Goal: Information Seeking & Learning: Learn about a topic

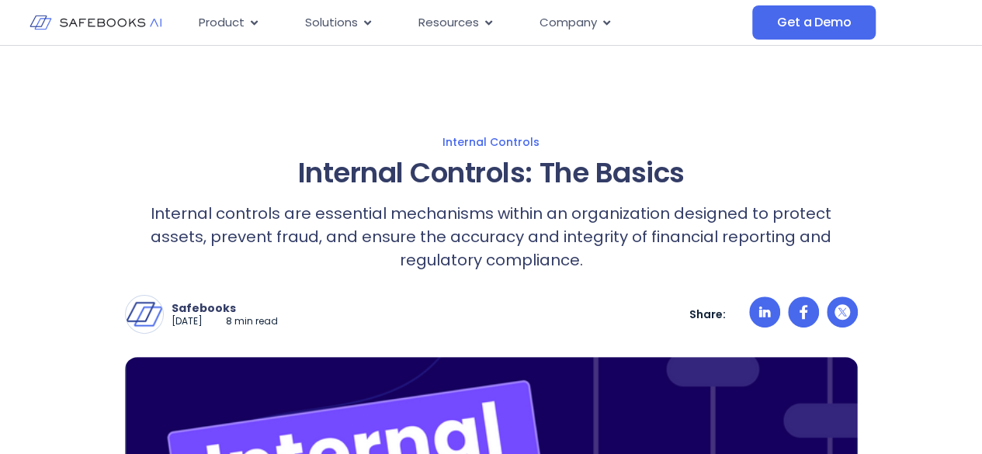
scroll to position [155, 0]
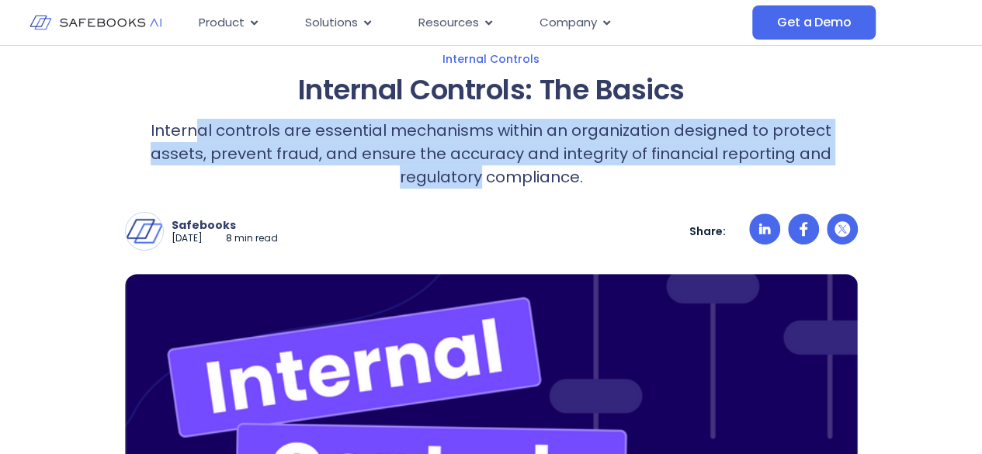
drag, startPoint x: 175, startPoint y: 138, endPoint x: 871, endPoint y: 162, distance: 696.4
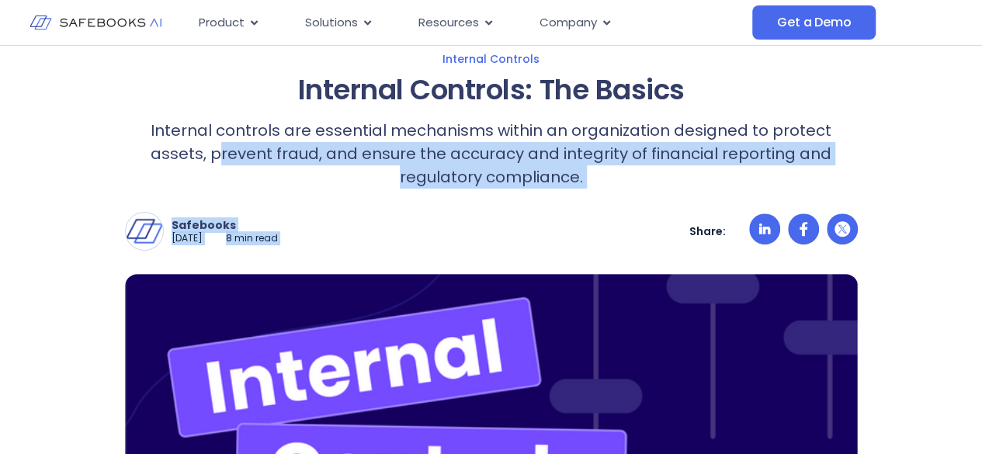
drag, startPoint x: 152, startPoint y: 149, endPoint x: 622, endPoint y: 193, distance: 471.5
click at [622, 193] on div "Internal Controls: The Basics Internal controls are essential mechanisms within…" at bounding box center [491, 362] width 732 height 577
click at [622, 193] on div "Safebooks April 21, 2025 8 min read Safebooks Safebooks AI - the Financial Data…" at bounding box center [491, 220] width 732 height 62
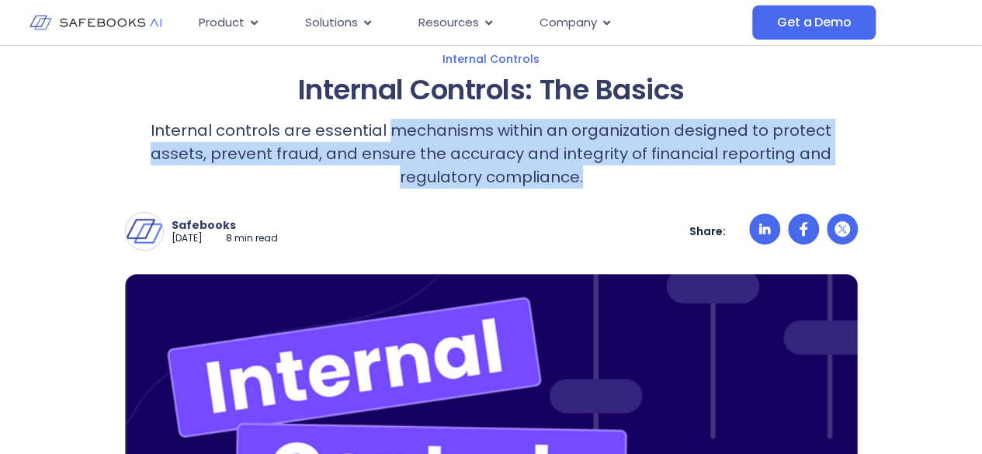
drag, startPoint x: 369, startPoint y: 141, endPoint x: 752, endPoint y: 173, distance: 384.6
click at [752, 173] on p "Internal controls are essential mechanisms within an organization designed to p…" at bounding box center [491, 154] width 732 height 70
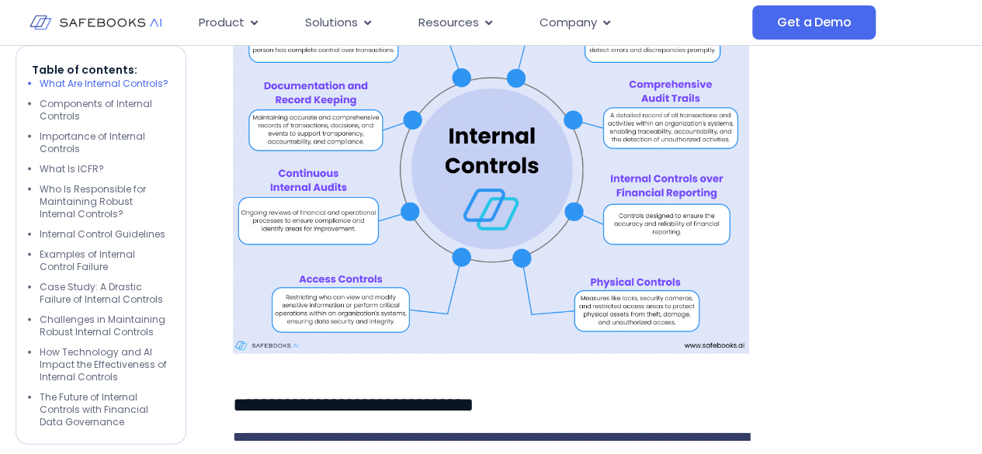
scroll to position [1629, 0]
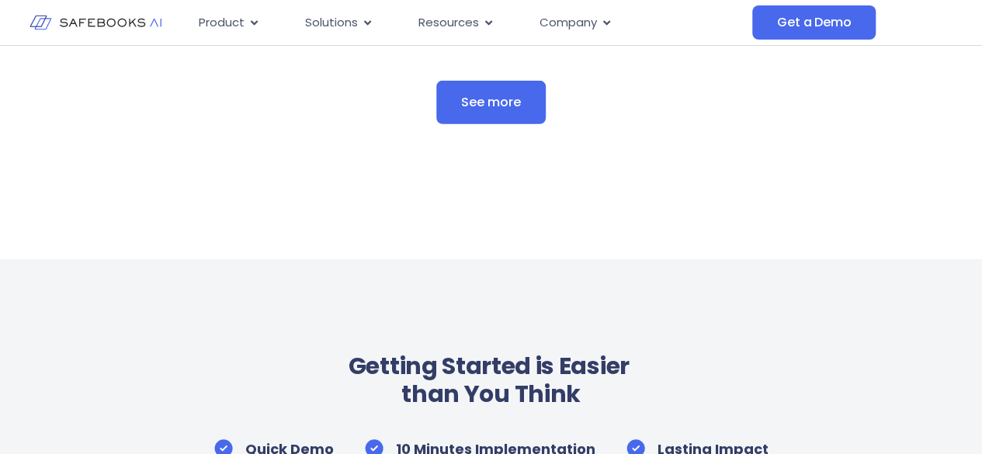
drag, startPoint x: 493, startPoint y: 123, endPoint x: 899, endPoint y: 139, distance: 406.9
